Goal: Task Accomplishment & Management: Manage account settings

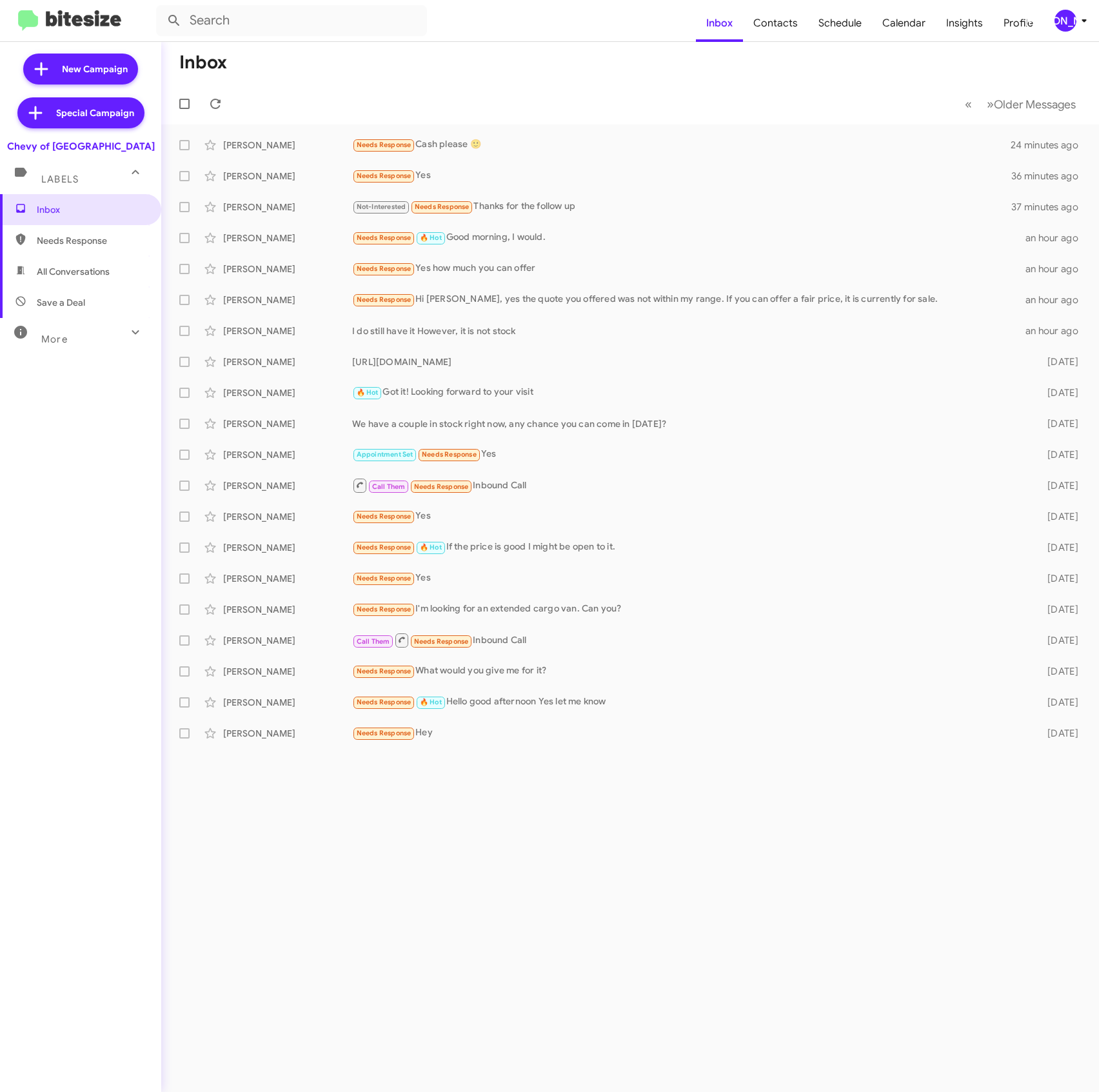
click at [1056, 18] on div "[PERSON_NAME]" at bounding box center [1065, 20] width 22 height 22
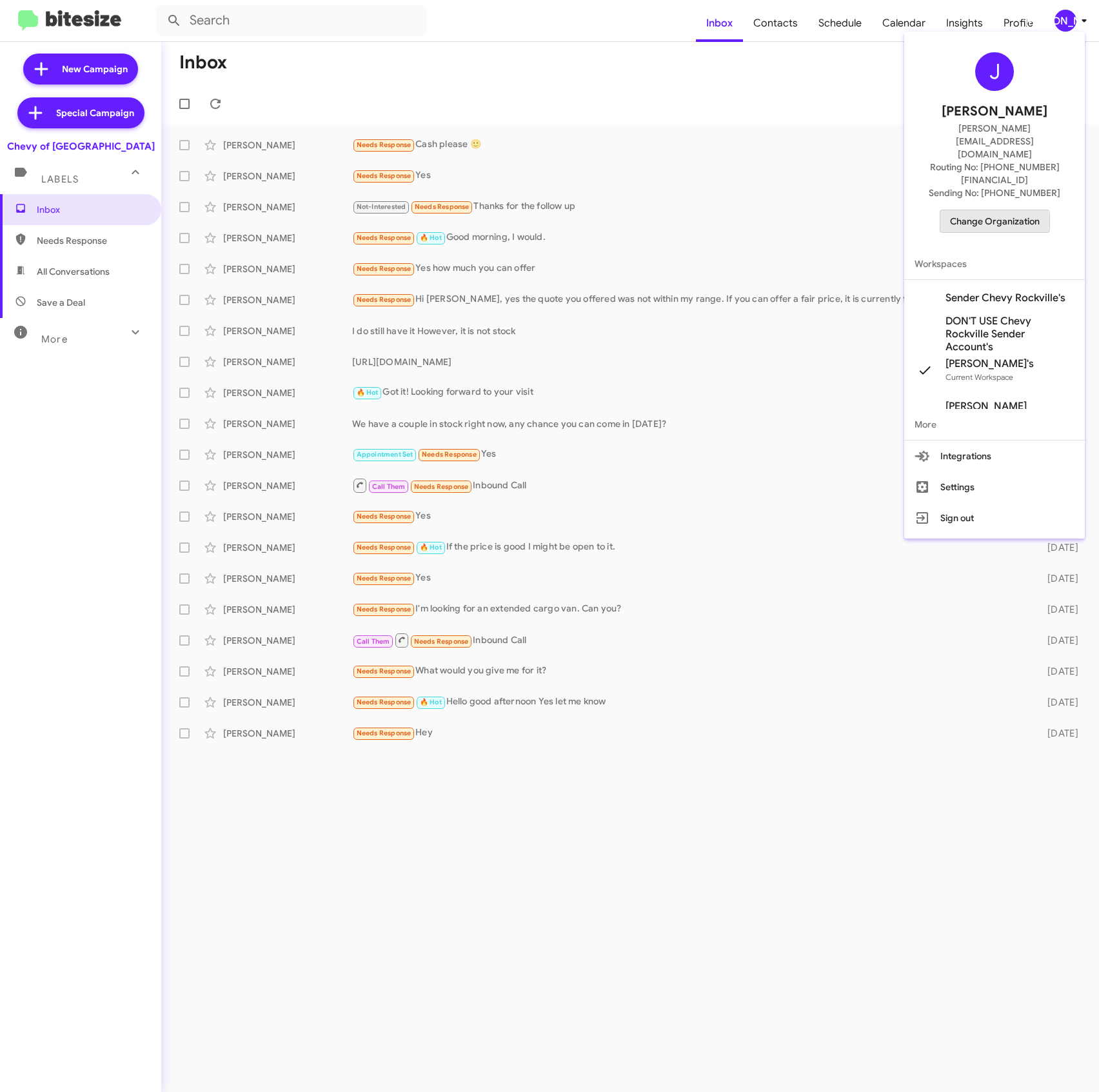
click at [980, 210] on span "Change Organization" at bounding box center [995, 221] width 90 height 22
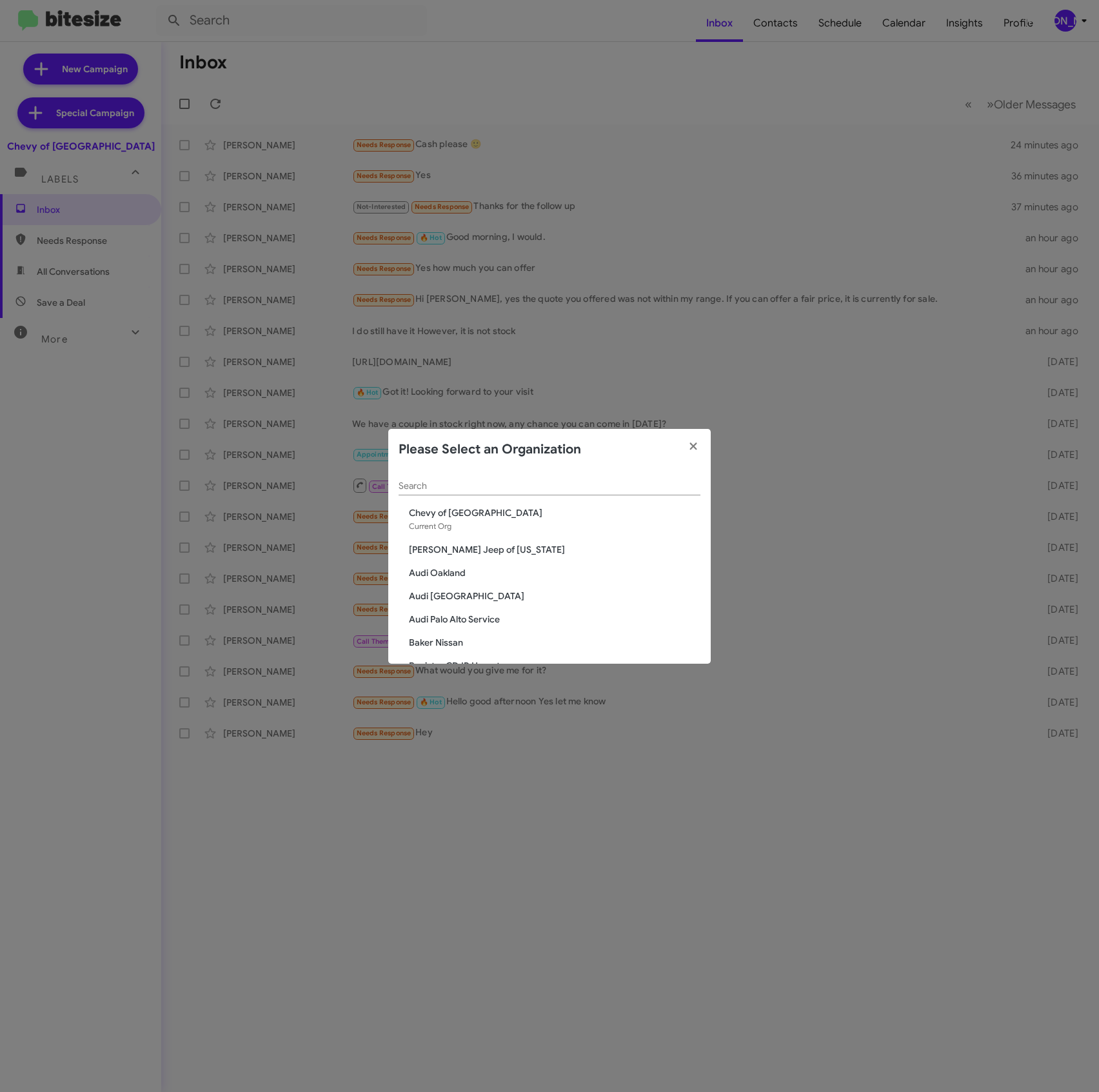
click at [513, 490] on input "Search" at bounding box center [549, 486] width 302 height 11
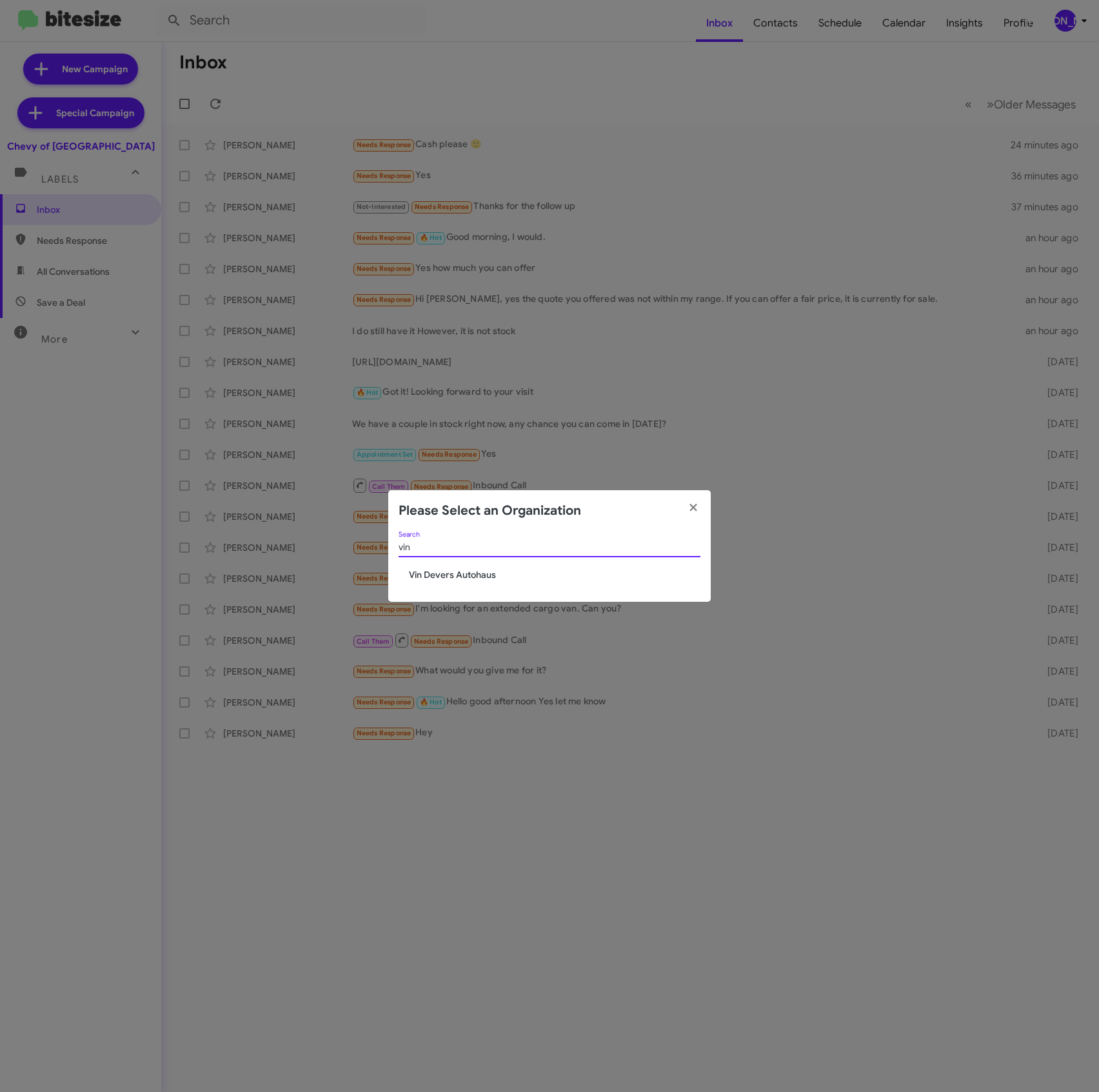
type input "vin"
click at [465, 575] on span "Vin Devers Autohaus" at bounding box center [555, 575] width 291 height 13
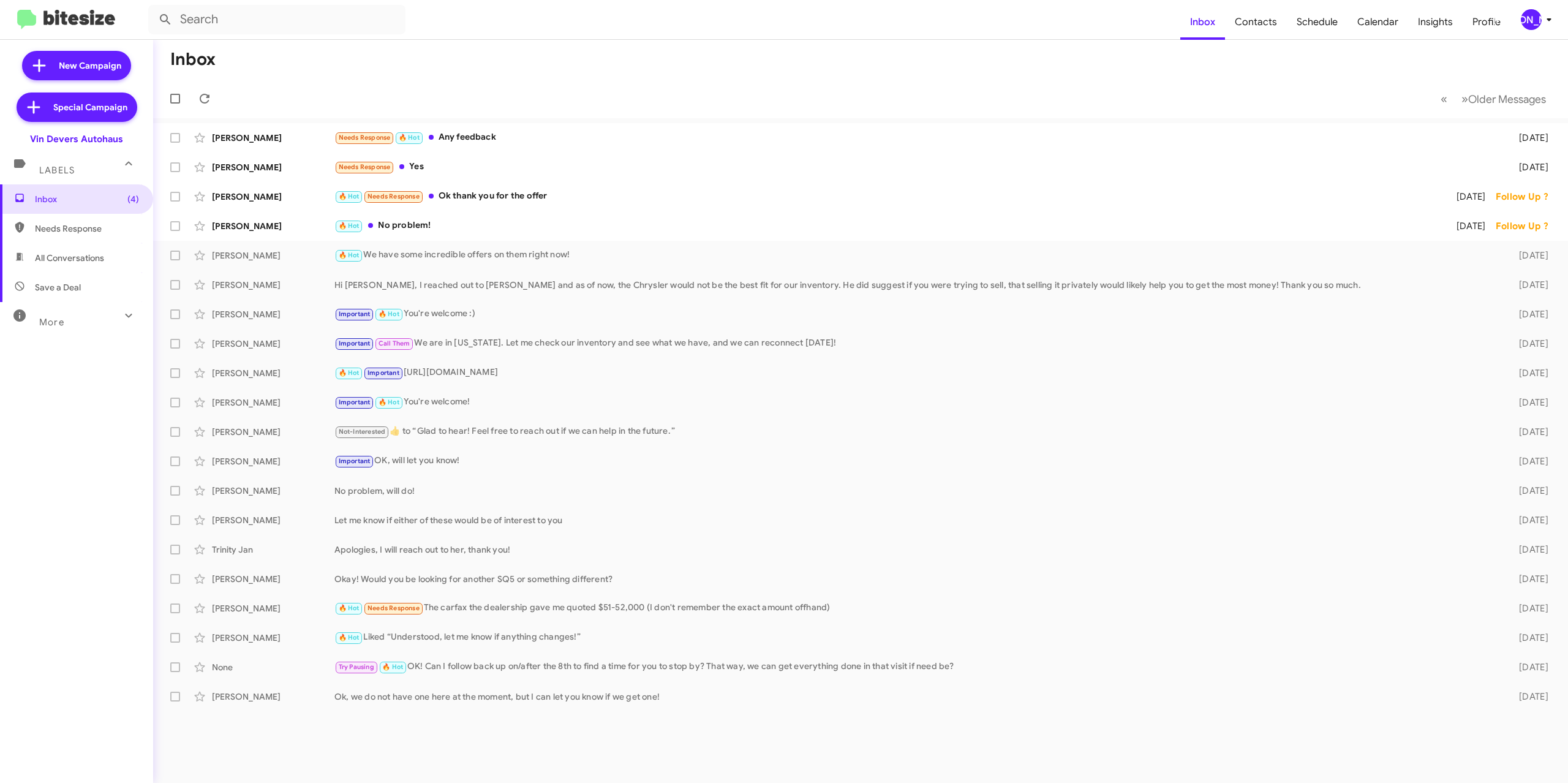
click at [1529, 16] on div "[PERSON_NAME]" at bounding box center [1531, 19] width 21 height 21
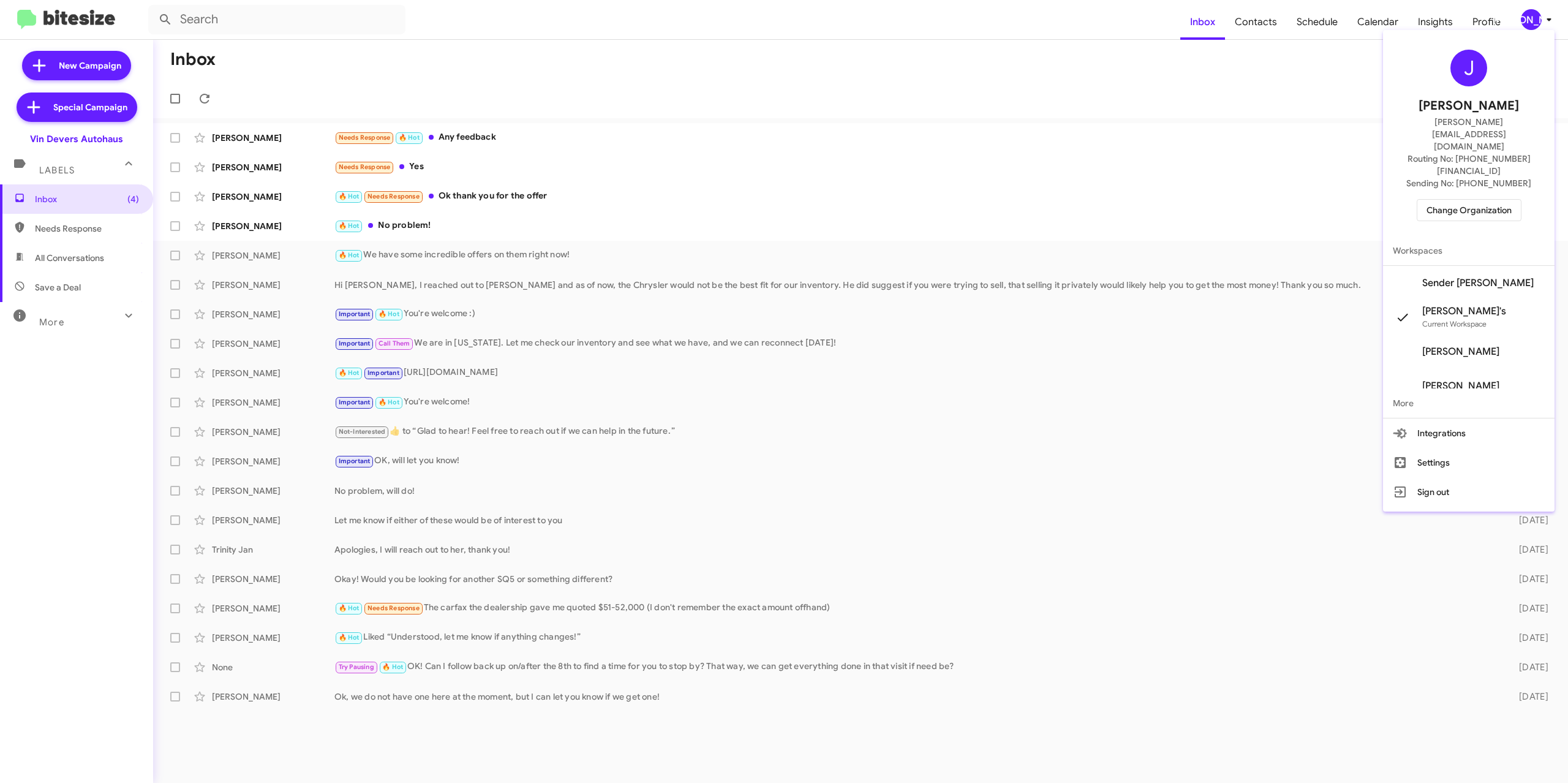
click at [1441, 477] on button "Sign out" at bounding box center [1469, 492] width 172 height 30
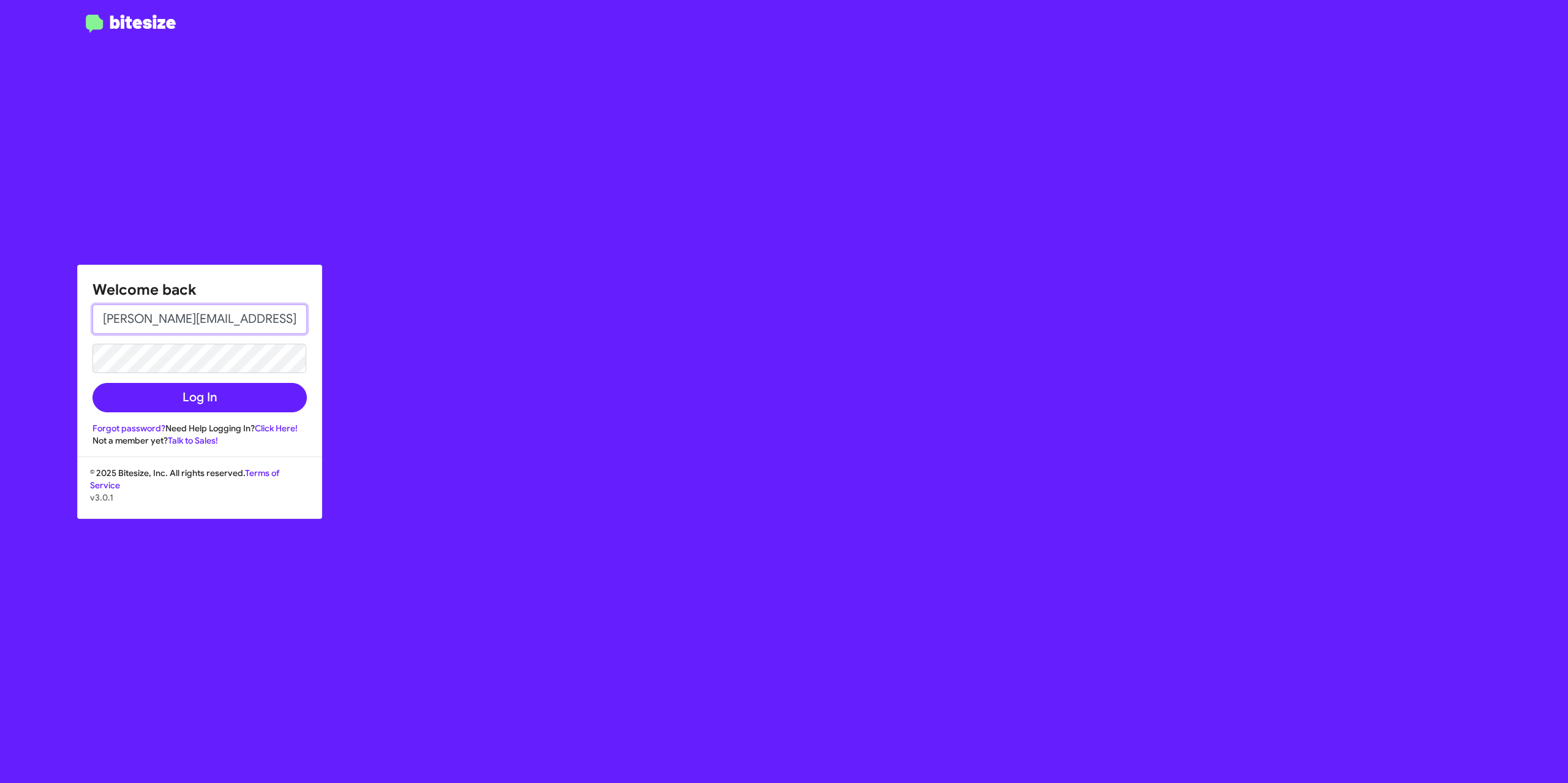
click at [245, 327] on input "[PERSON_NAME][EMAIL_ADDRESS][DOMAIN_NAME]" at bounding box center [200, 319] width 214 height 30
type input "[EMAIL_ADDRESS][DOMAIN_NAME]"
click at [186, 400] on button "Log In" at bounding box center [200, 398] width 214 height 30
